Goal: Information Seeking & Learning: Learn about a topic

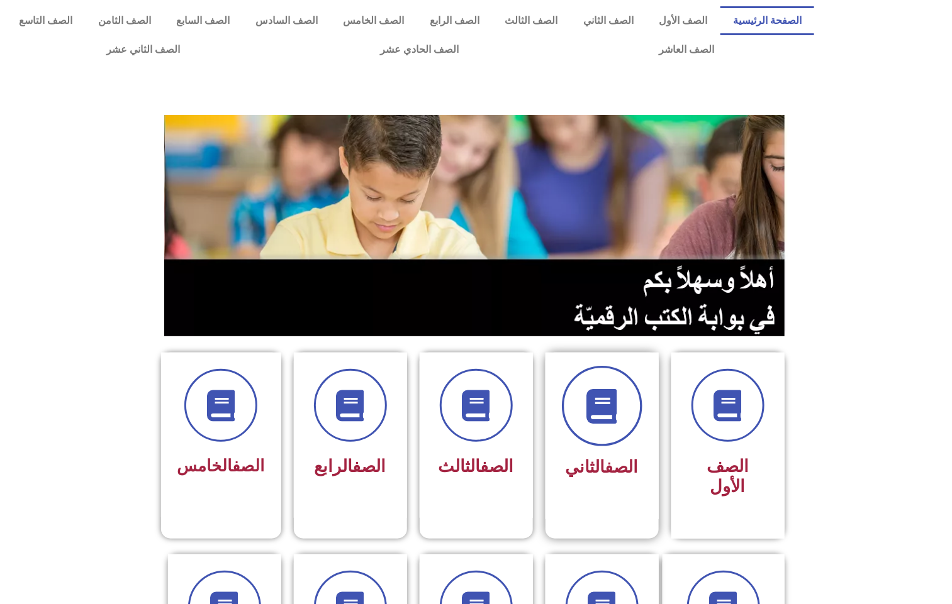
click at [613, 440] on span at bounding box center [602, 406] width 80 height 80
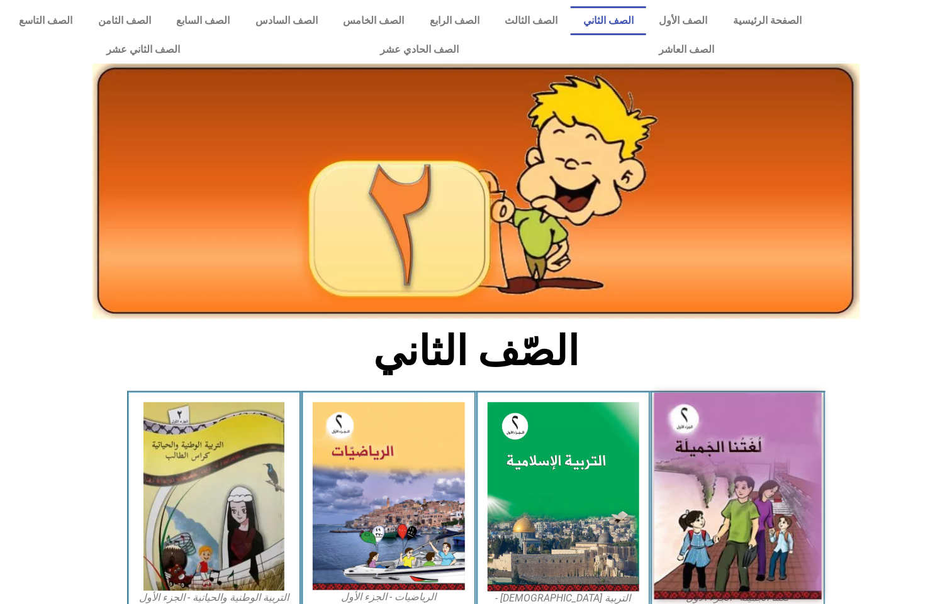
click at [753, 438] on img at bounding box center [737, 496] width 167 height 207
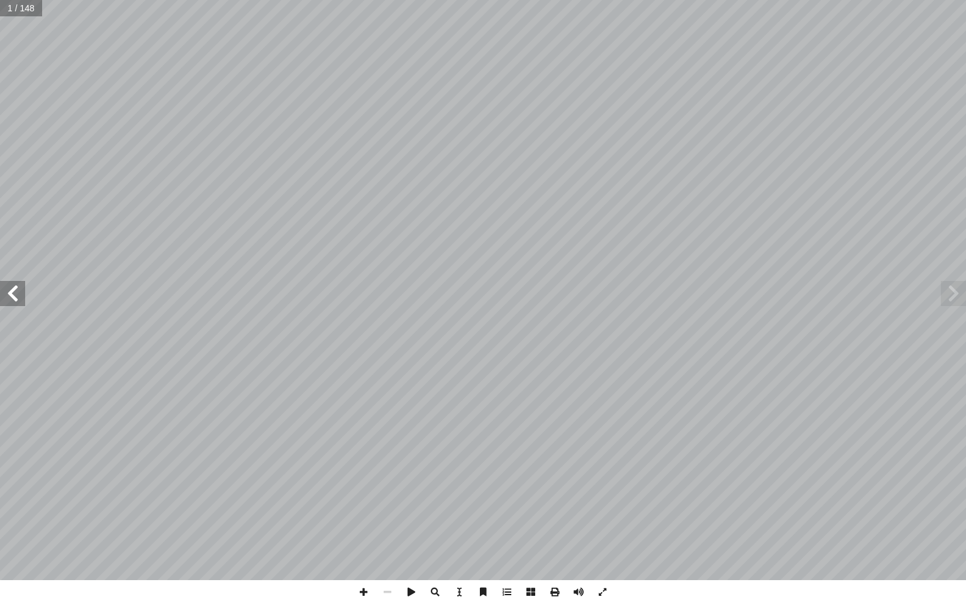
click at [15, 293] on span at bounding box center [12, 293] width 25 height 25
click at [14, 295] on span at bounding box center [12, 293] width 25 height 25
click at [14, 296] on span at bounding box center [12, 293] width 25 height 25
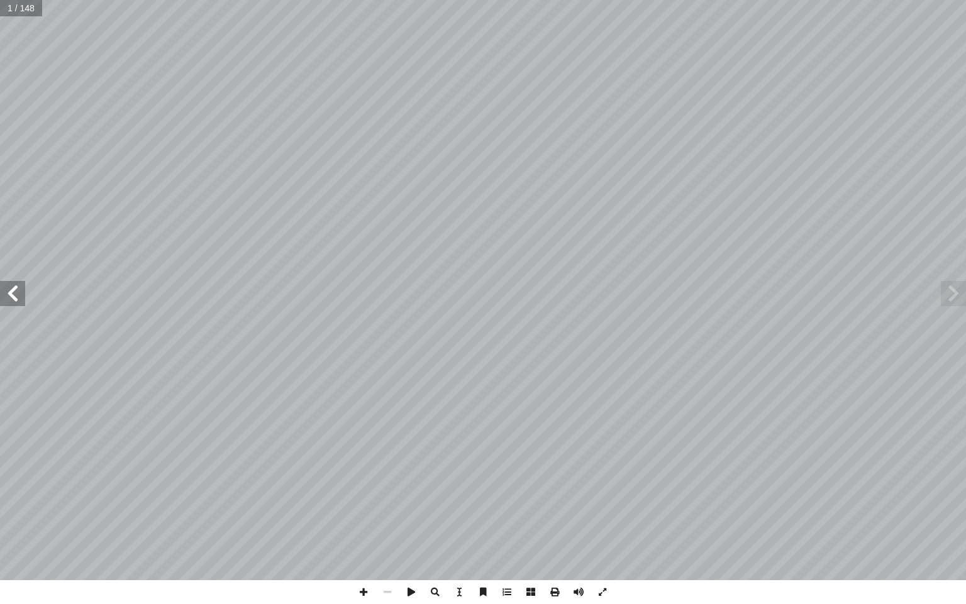
click at [14, 298] on span at bounding box center [12, 293] width 25 height 25
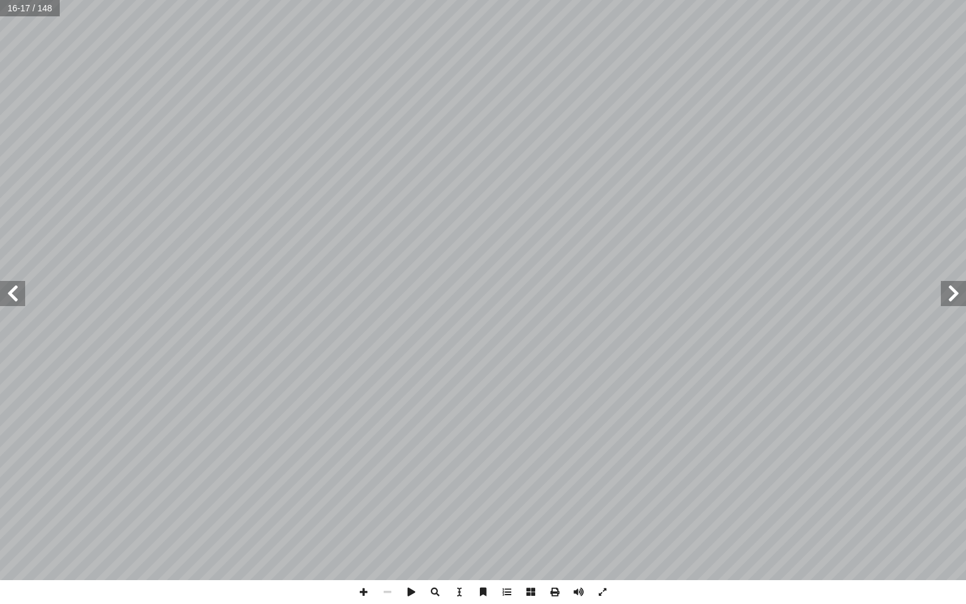
click at [14, 298] on span at bounding box center [12, 293] width 25 height 25
click at [10, 289] on span at bounding box center [12, 293] width 25 height 25
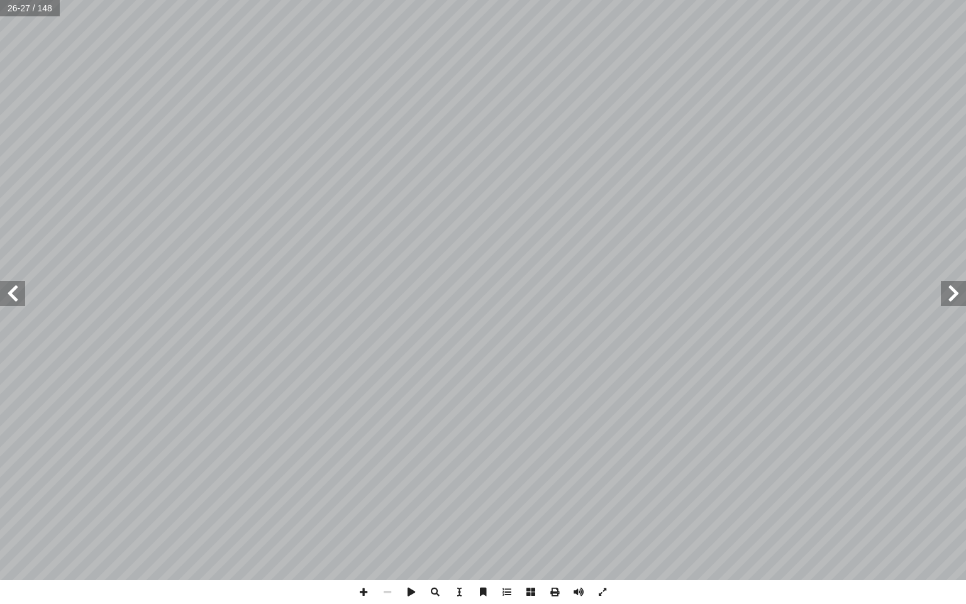
click at [10, 289] on span at bounding box center [12, 293] width 25 height 25
click at [361, 586] on span at bounding box center [364, 592] width 24 height 24
click at [389, 591] on span at bounding box center [387, 592] width 24 height 24
click at [358, 592] on span at bounding box center [364, 592] width 24 height 24
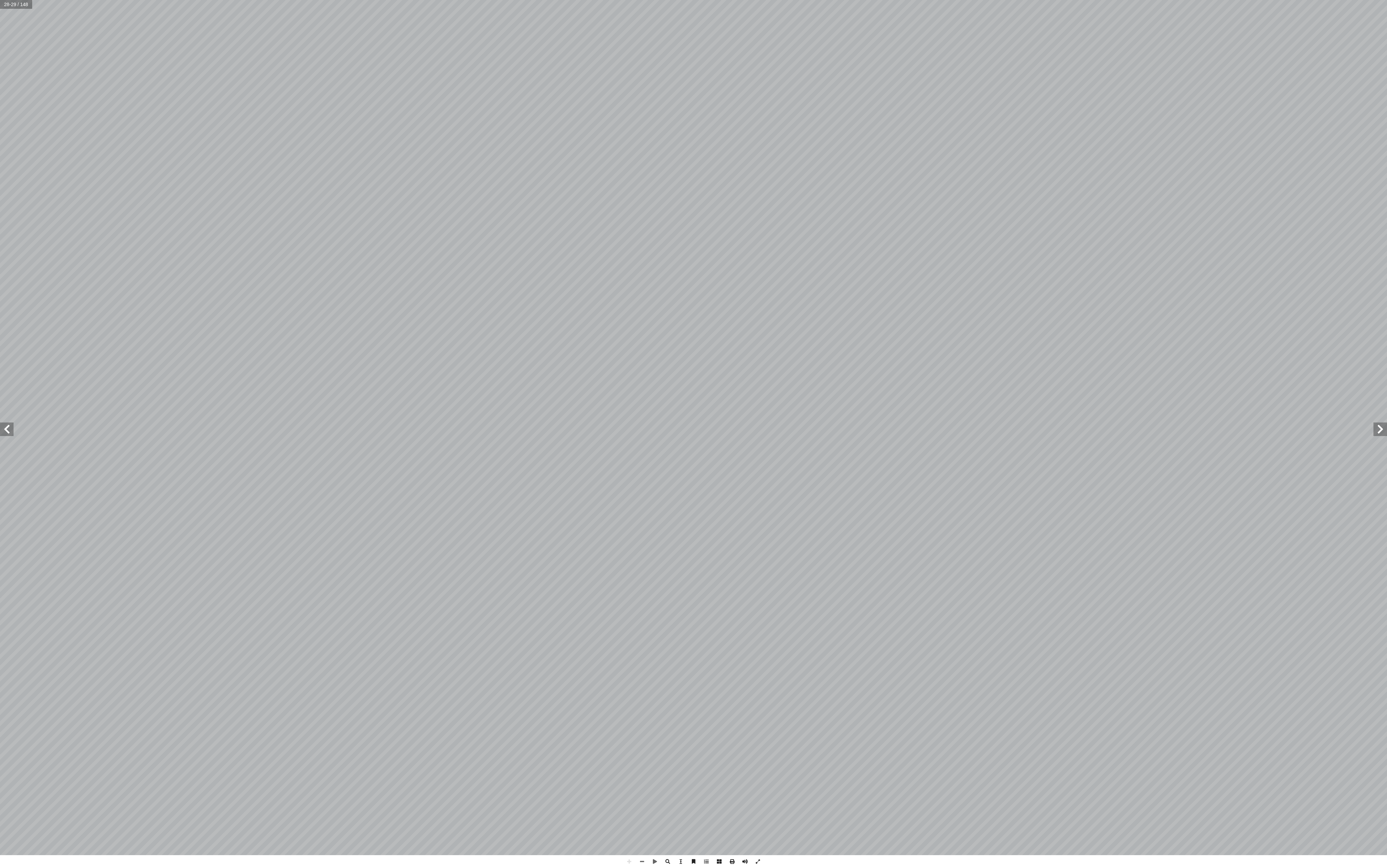
click at [4, 325] on span at bounding box center [6, 429] width 13 height 13
click at [520, 325] on span at bounding box center [642, 862] width 13 height 13
click at [520, 325] on span at bounding box center [1380, 429] width 13 height 13
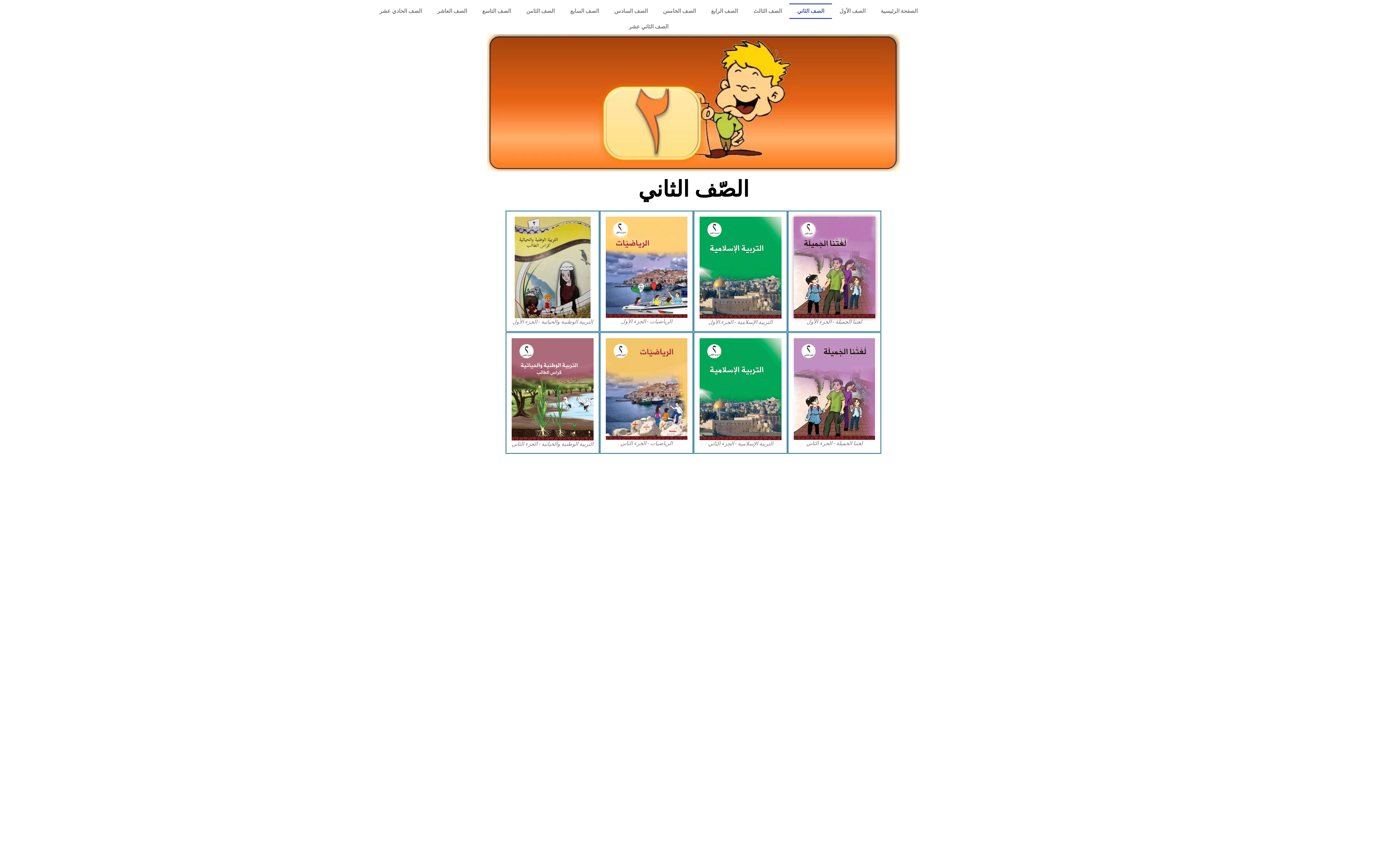
click at [809, 260] on img at bounding box center [835, 267] width 82 height 101
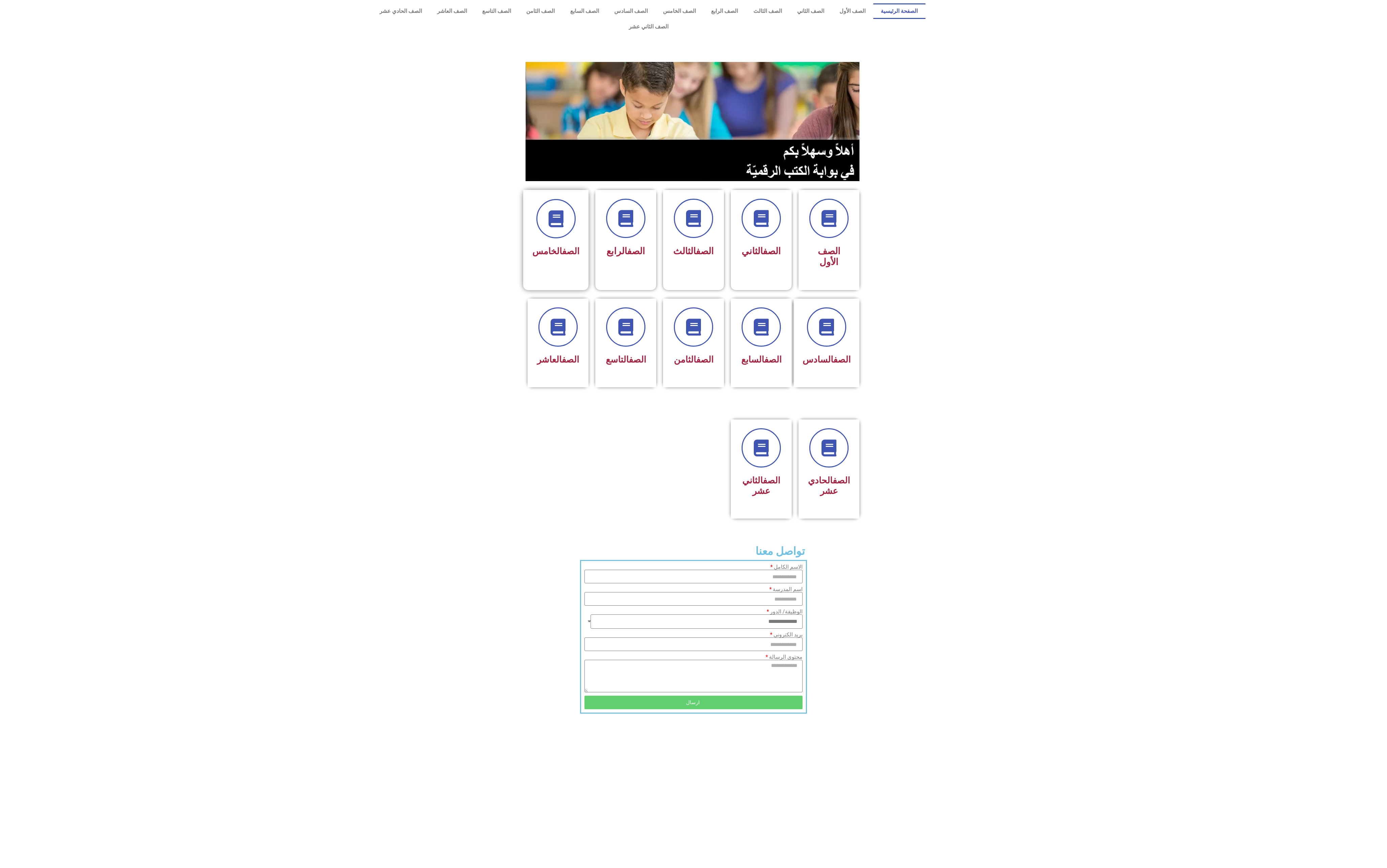
drag, startPoint x: 527, startPoint y: 252, endPoint x: 536, endPoint y: 255, distance: 9.5
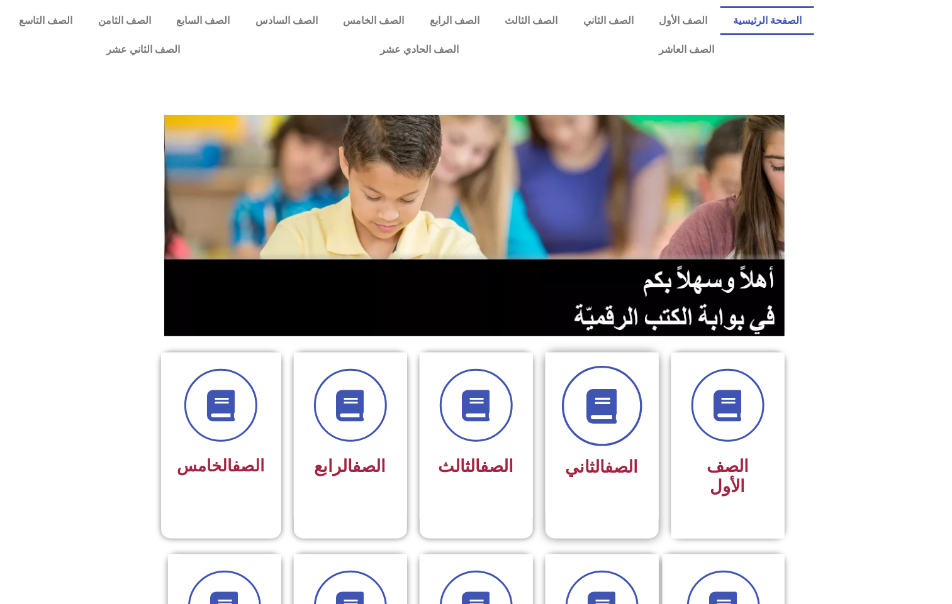
click at [623, 410] on span at bounding box center [602, 406] width 80 height 80
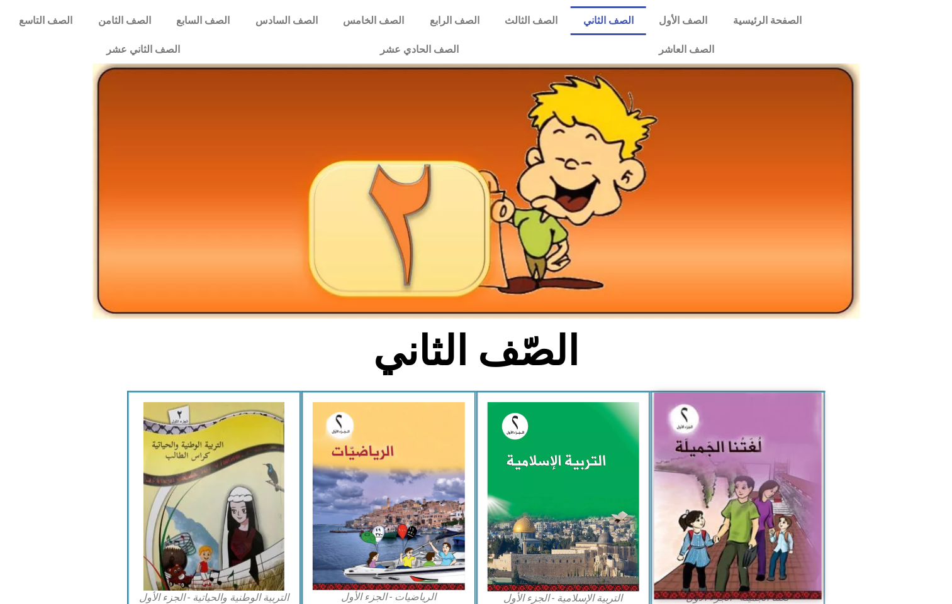
click at [706, 425] on img at bounding box center [737, 496] width 167 height 207
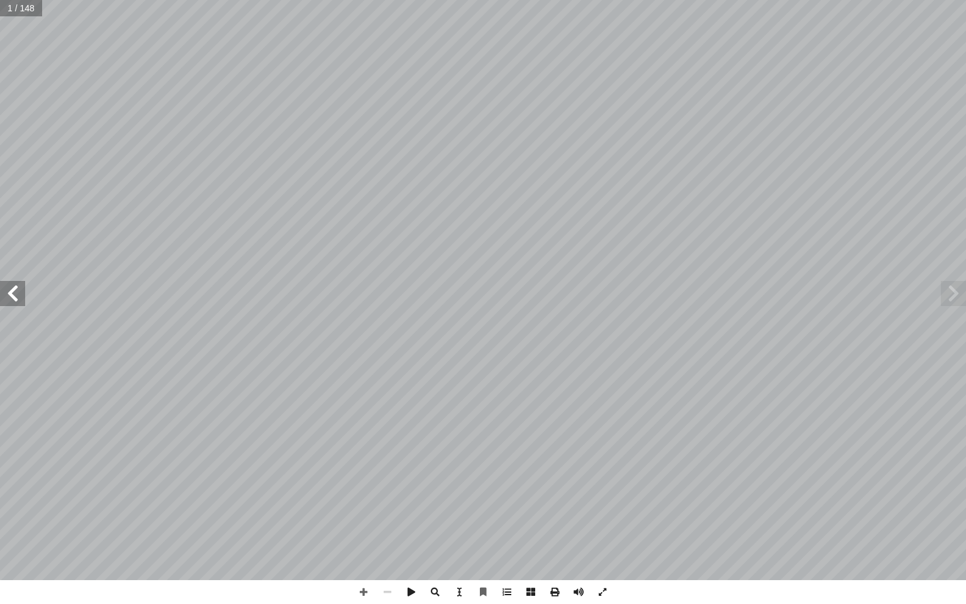
click at [10, 283] on span at bounding box center [12, 293] width 25 height 25
click at [10, 284] on span at bounding box center [12, 293] width 25 height 25
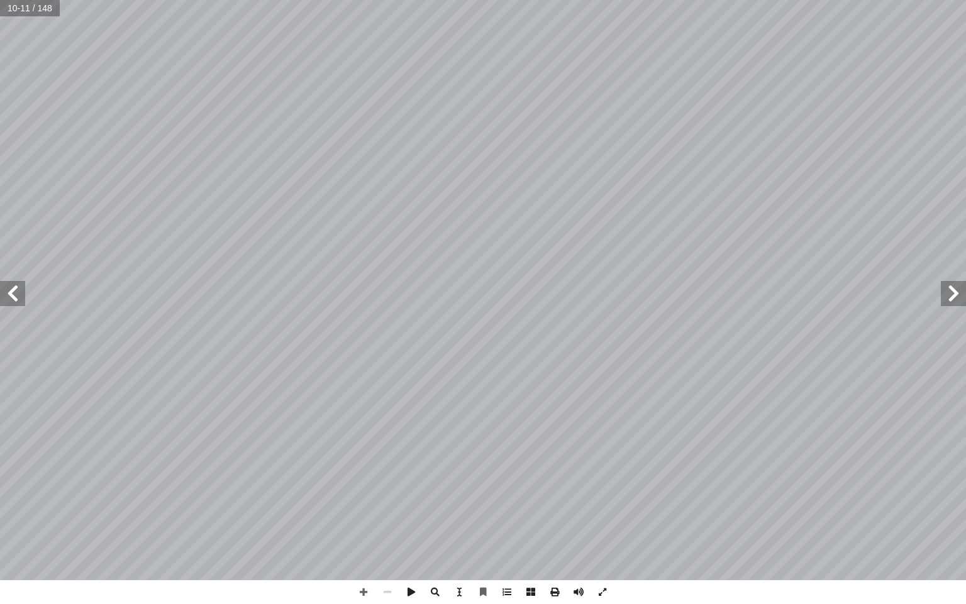
click at [12, 291] on span at bounding box center [12, 293] width 25 height 25
click at [9, 293] on span at bounding box center [12, 293] width 25 height 25
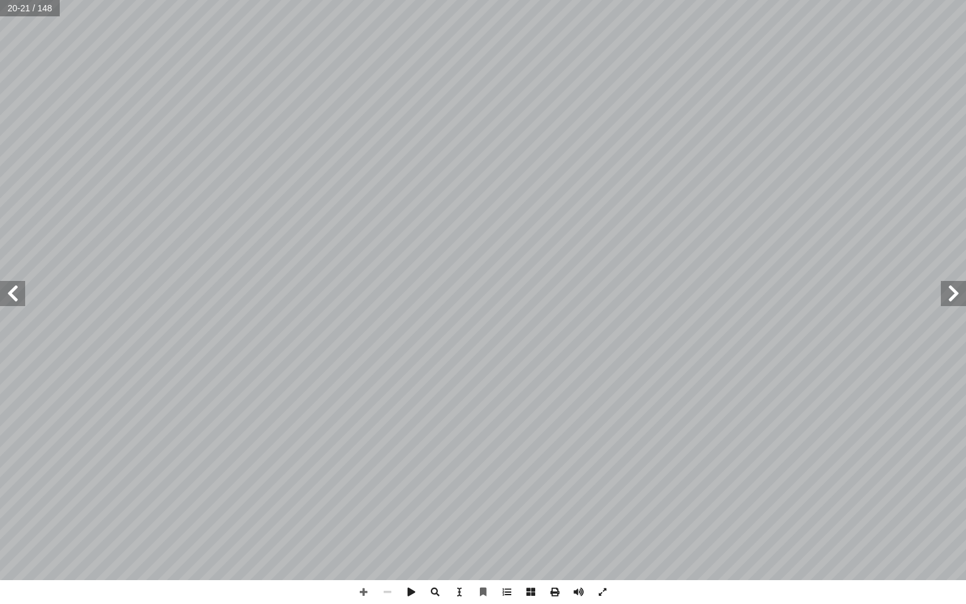
click at [19, 291] on span at bounding box center [12, 293] width 25 height 25
click at [359, 593] on span at bounding box center [364, 592] width 24 height 24
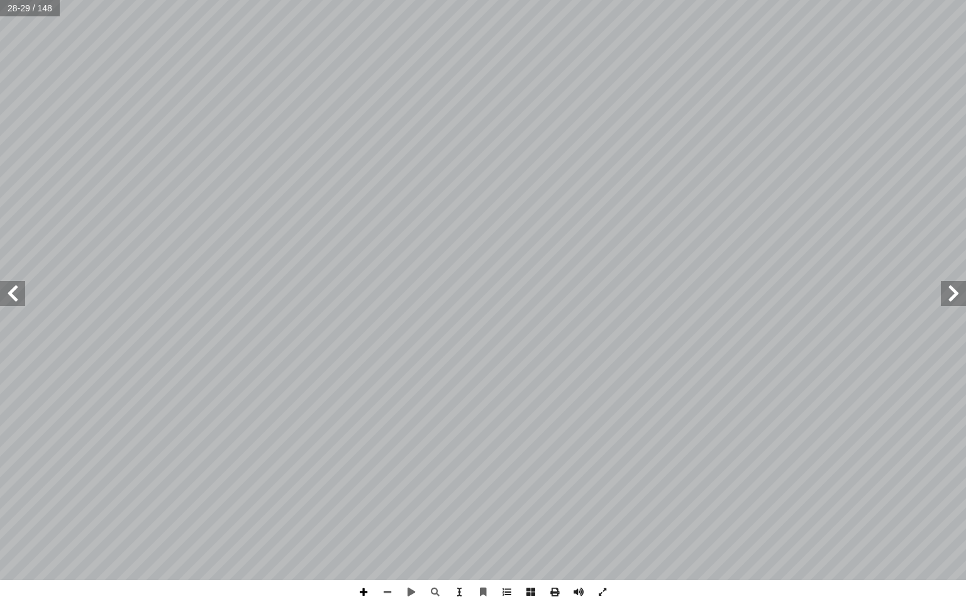
click at [362, 591] on span at bounding box center [364, 592] width 24 height 24
click at [357, 592] on span at bounding box center [364, 592] width 24 height 24
